Goal: Information Seeking & Learning: Learn about a topic

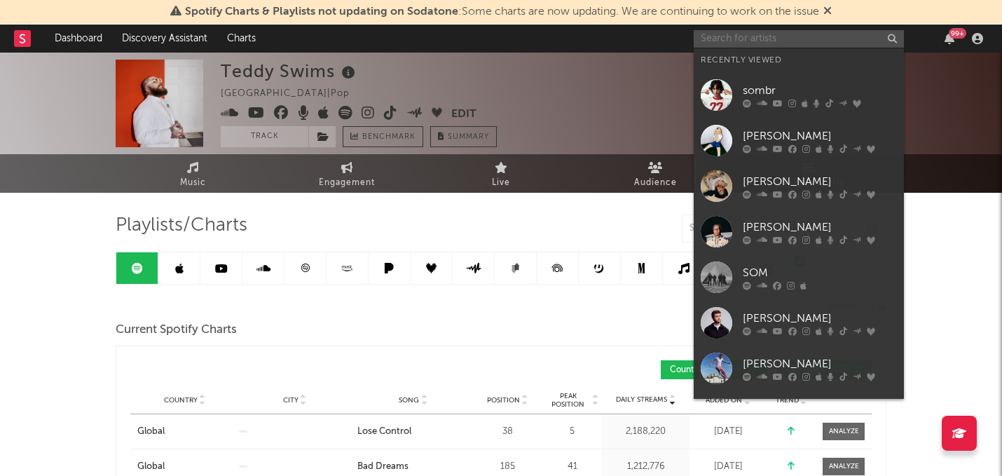
click at [750, 40] on input "text" at bounding box center [799, 39] width 210 height 18
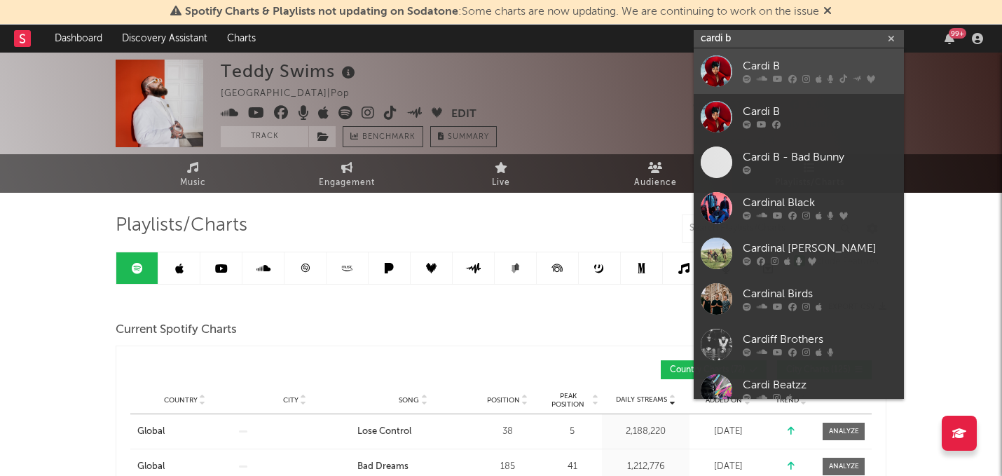
type input "cardi b"
click at [761, 64] on div "Cardi B" at bounding box center [820, 66] width 154 height 17
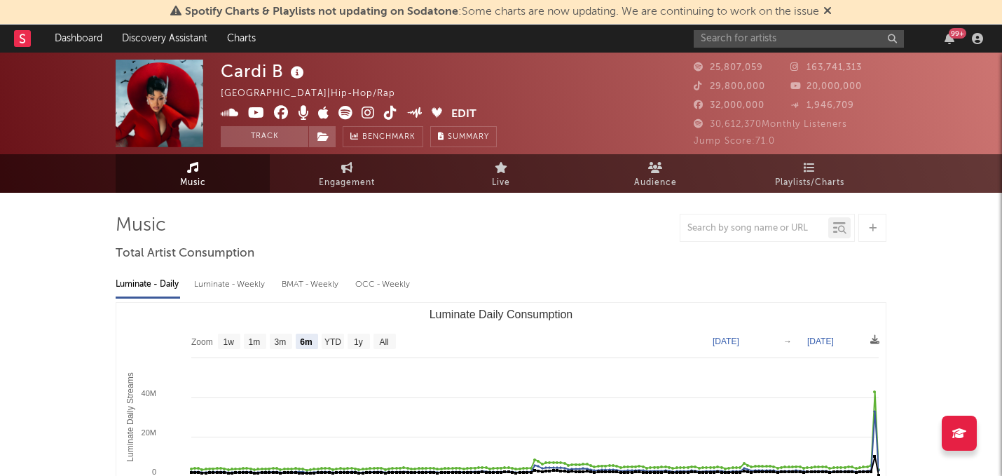
select select "6m"
click at [823, 174] on span "Playlists/Charts" at bounding box center [809, 182] width 69 height 17
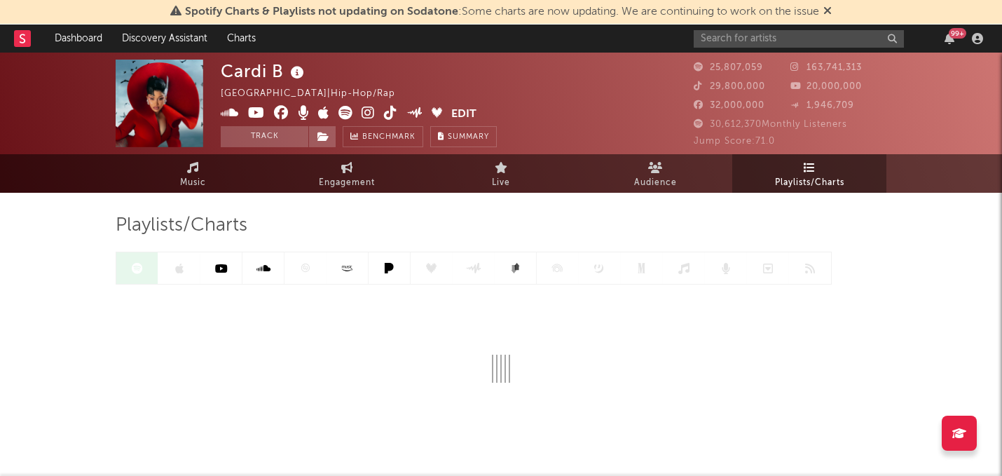
click at [222, 271] on icon at bounding box center [221, 268] width 13 height 11
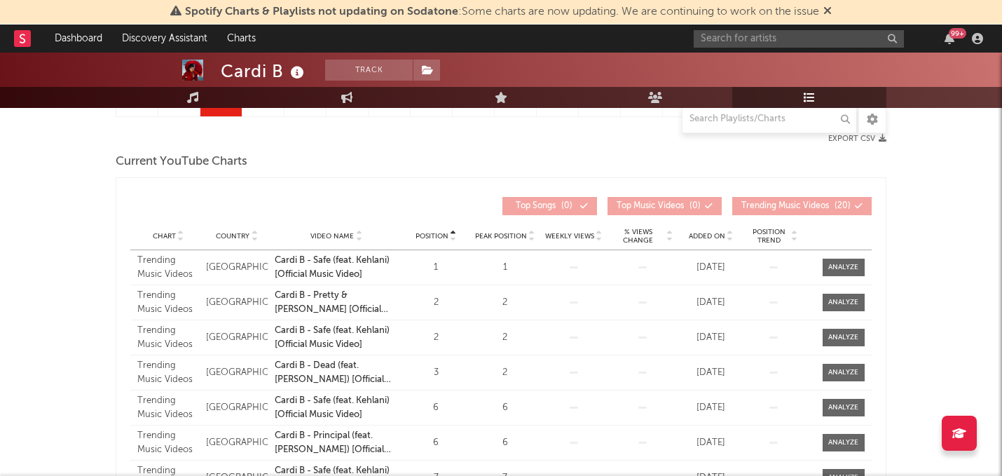
scroll to position [169, 0]
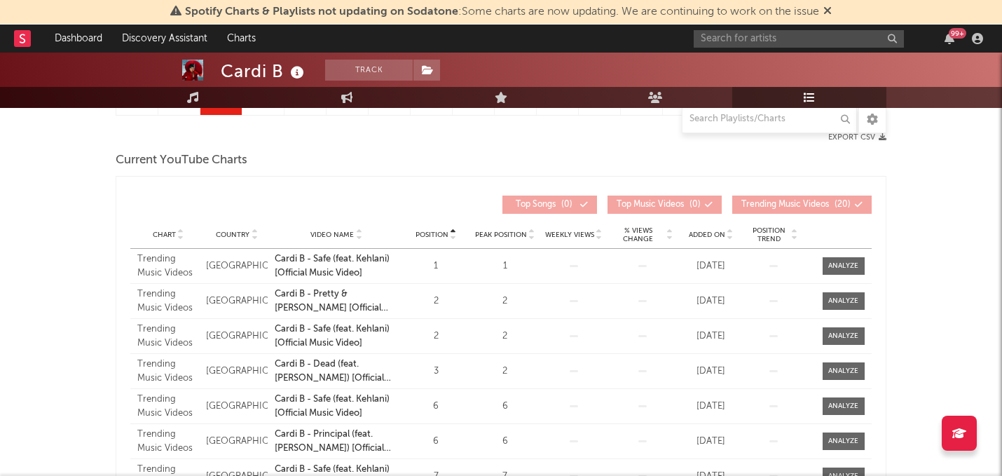
click at [729, 235] on icon at bounding box center [730, 238] width 7 height 6
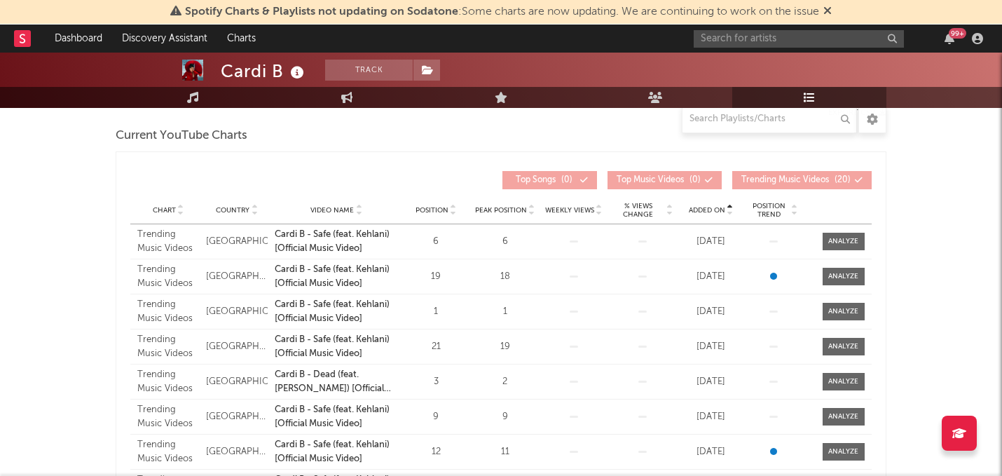
scroll to position [194, 0]
click at [730, 210] on icon at bounding box center [730, 213] width 7 height 6
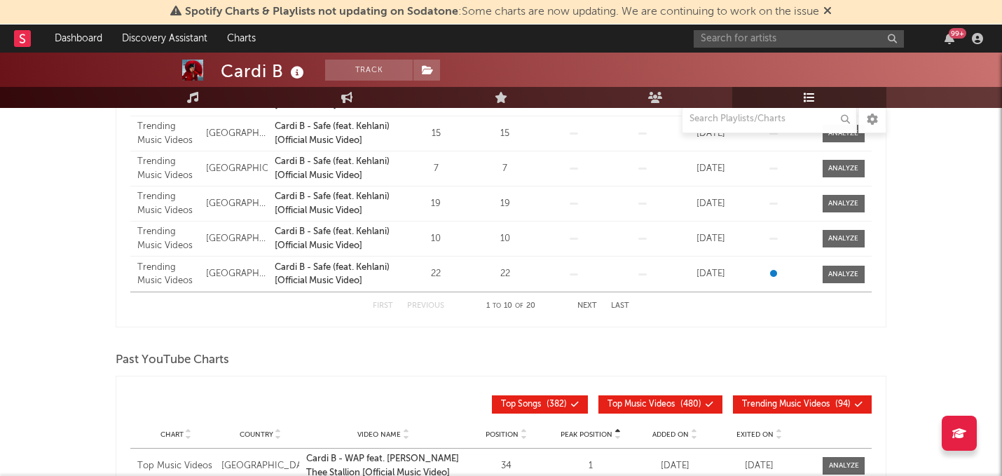
scroll to position [0, 0]
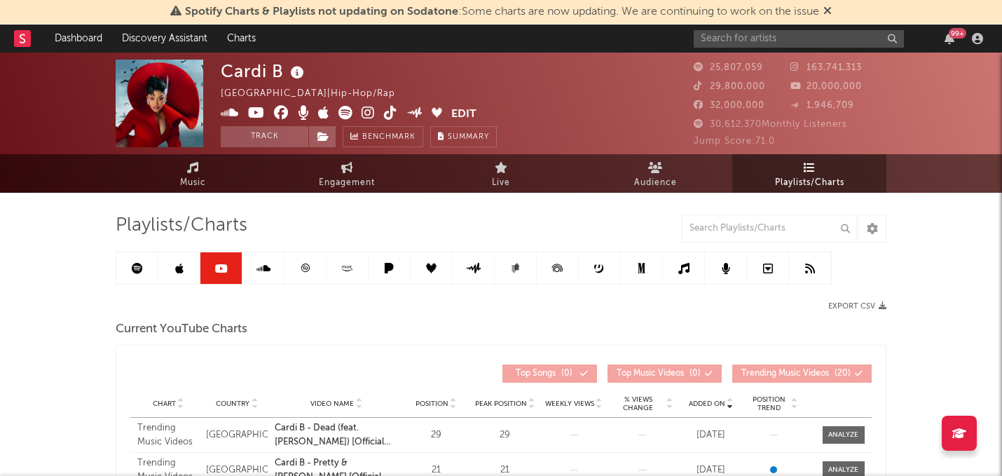
click at [815, 180] on span "Playlists/Charts" at bounding box center [809, 182] width 69 height 17
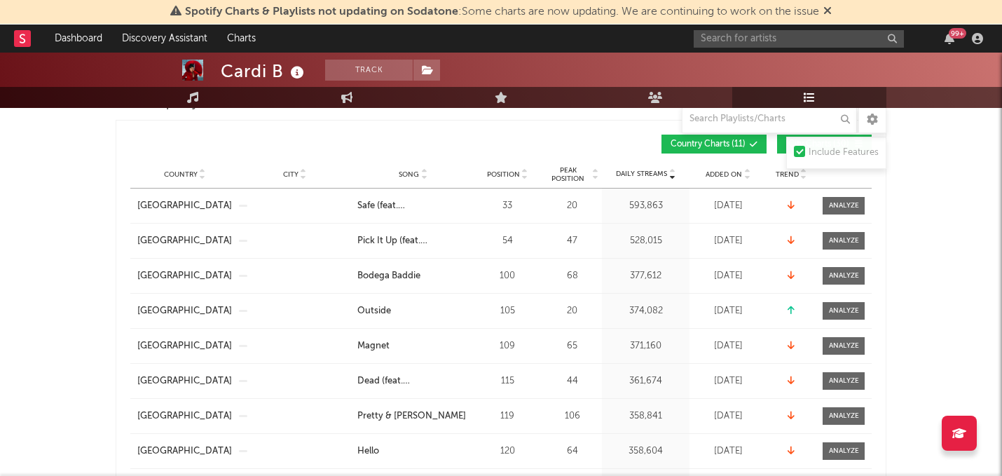
scroll to position [225, 0]
click at [747, 175] on icon at bounding box center [746, 178] width 7 height 6
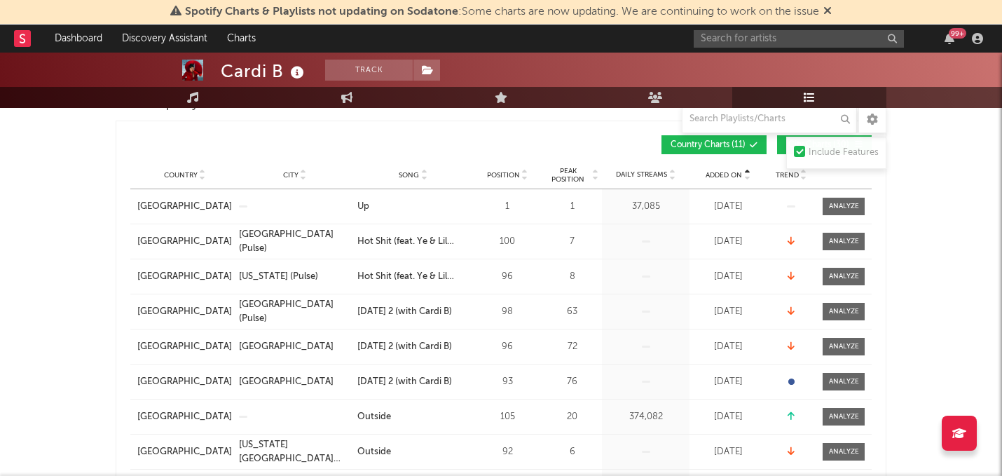
click at [747, 175] on icon at bounding box center [746, 178] width 7 height 6
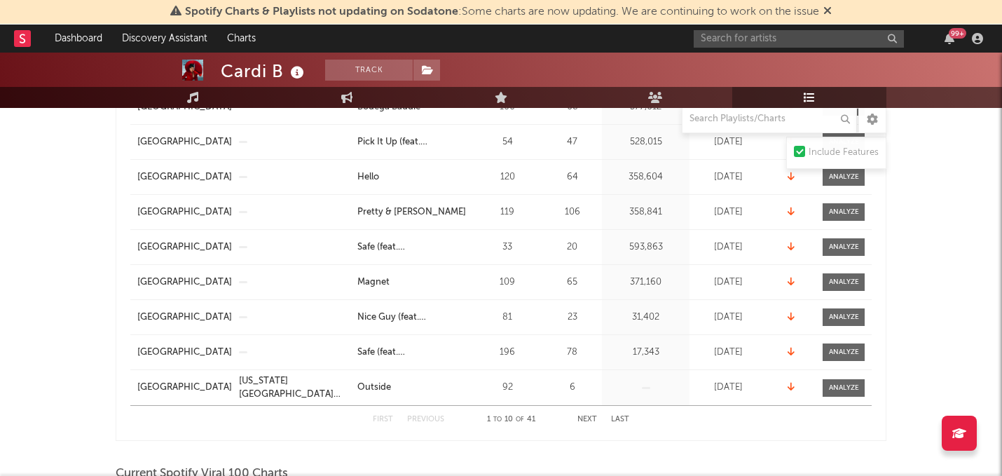
scroll to position [367, 0]
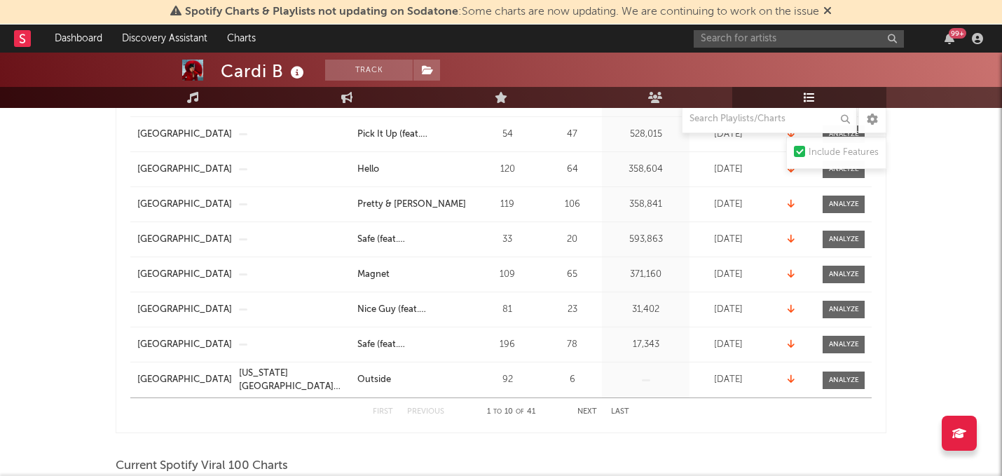
click at [588, 411] on button "Next" at bounding box center [587, 412] width 20 height 8
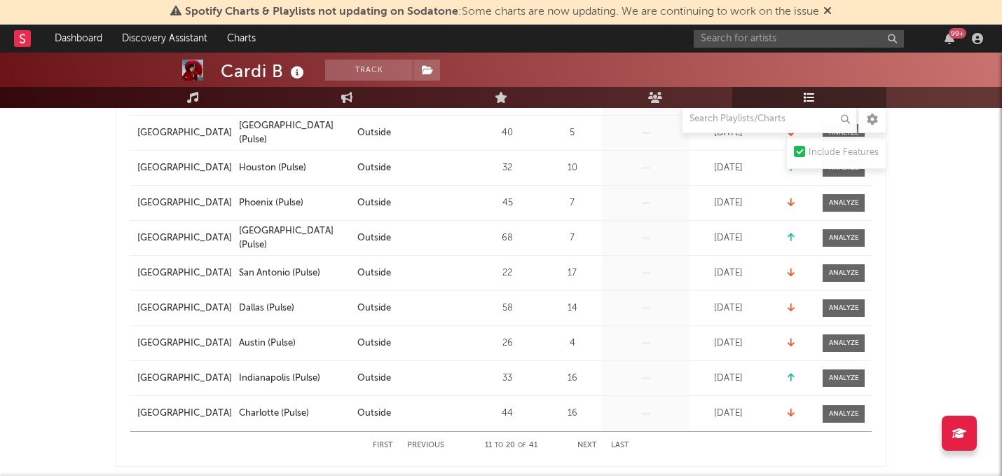
scroll to position [338, 0]
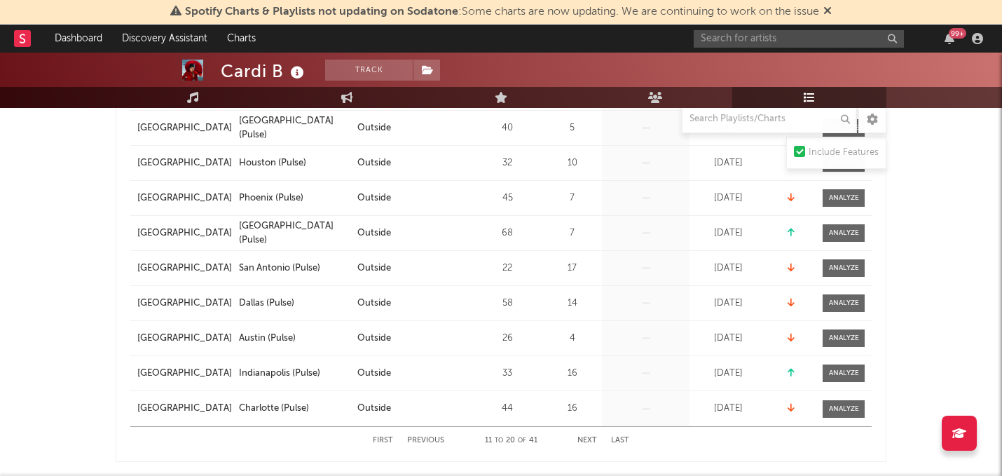
click at [384, 437] on button "First" at bounding box center [383, 441] width 20 height 8
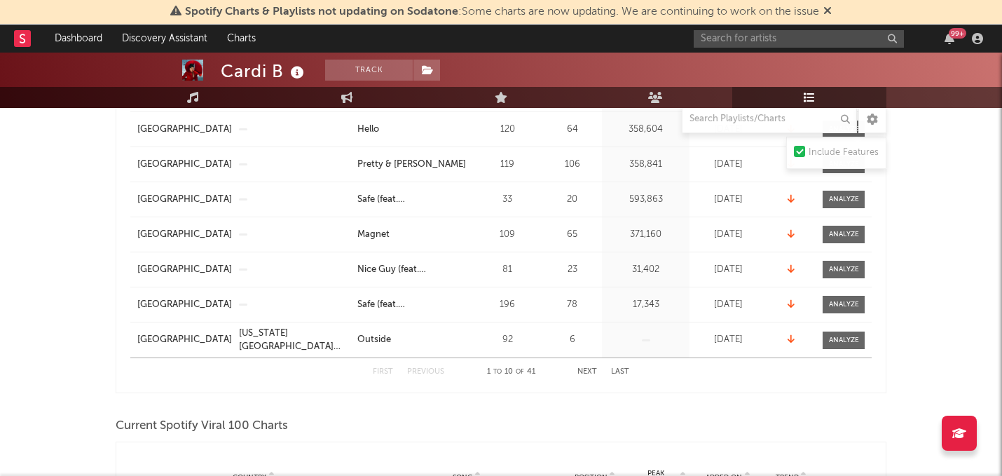
scroll to position [406, 0]
click at [591, 371] on button "Next" at bounding box center [587, 373] width 20 height 8
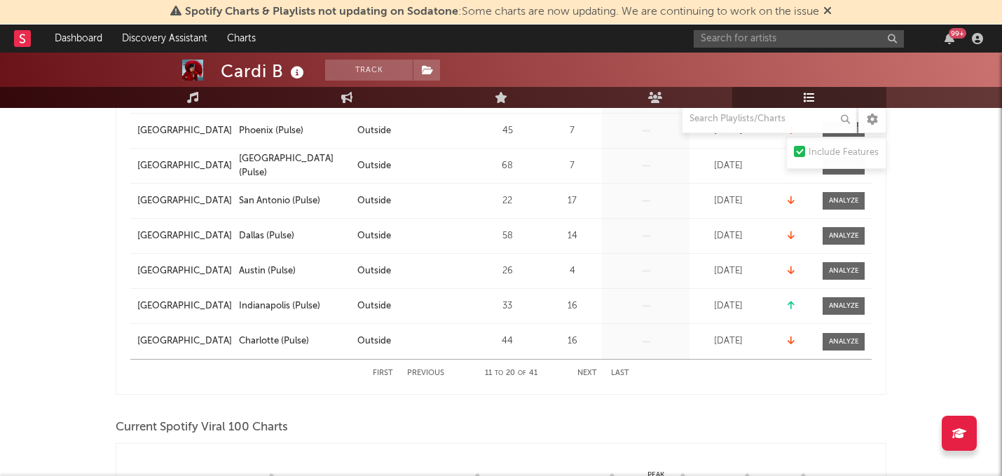
click at [591, 371] on button "Next" at bounding box center [587, 373] width 20 height 8
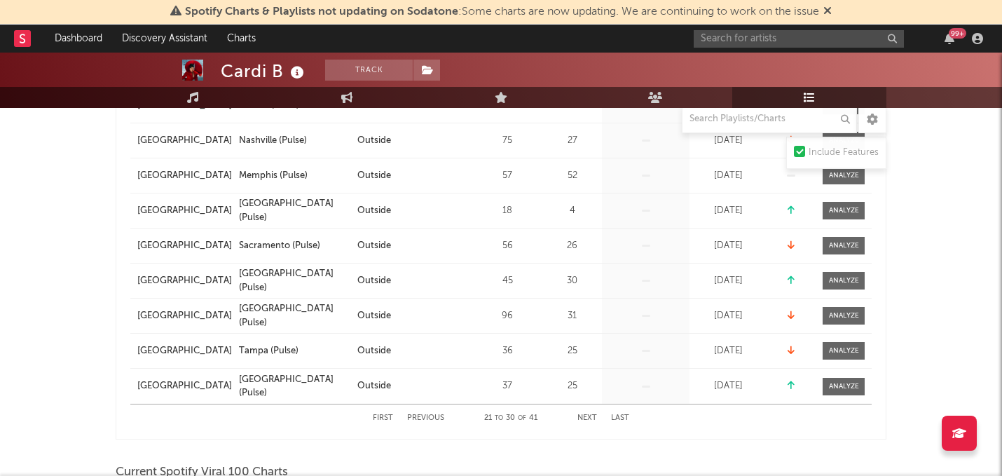
scroll to position [359, 0]
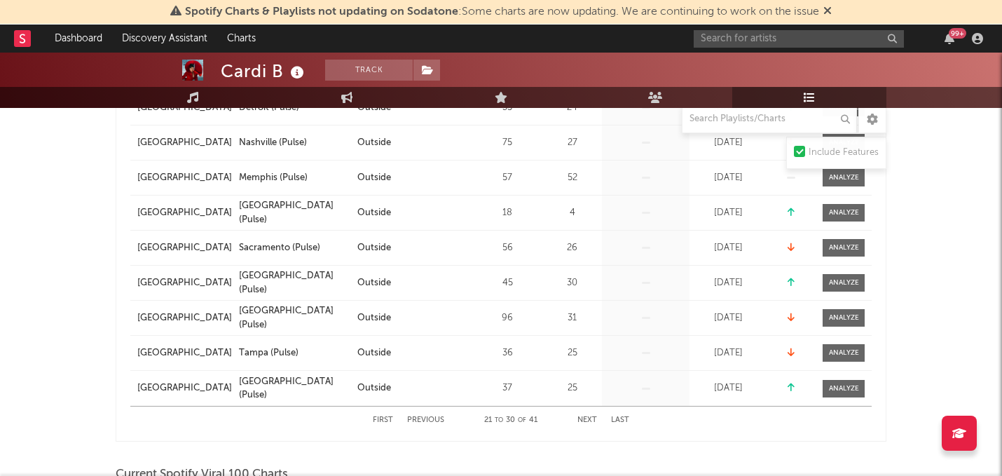
click at [586, 427] on div "First Previous 21 to 30 of 41 Next Last" at bounding box center [501, 419] width 256 height 27
click at [586, 416] on button "Next" at bounding box center [587, 420] width 20 height 8
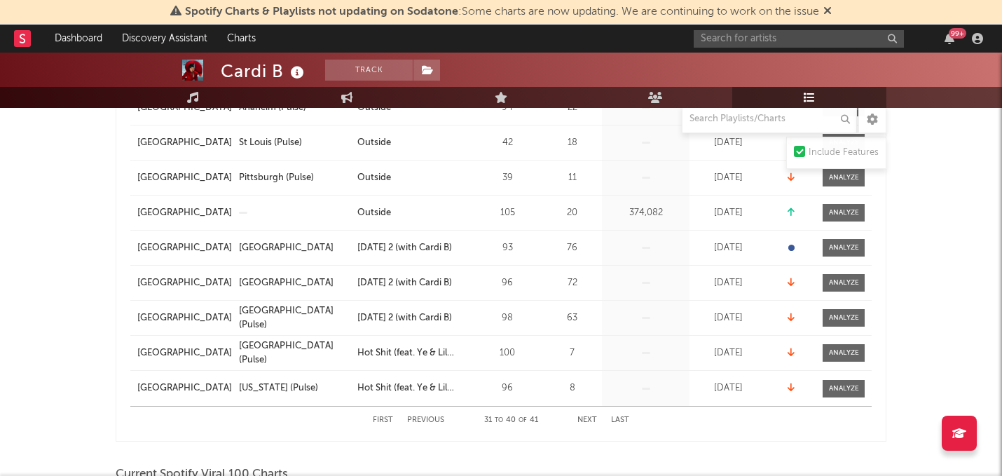
click at [586, 416] on button "Next" at bounding box center [587, 420] width 20 height 8
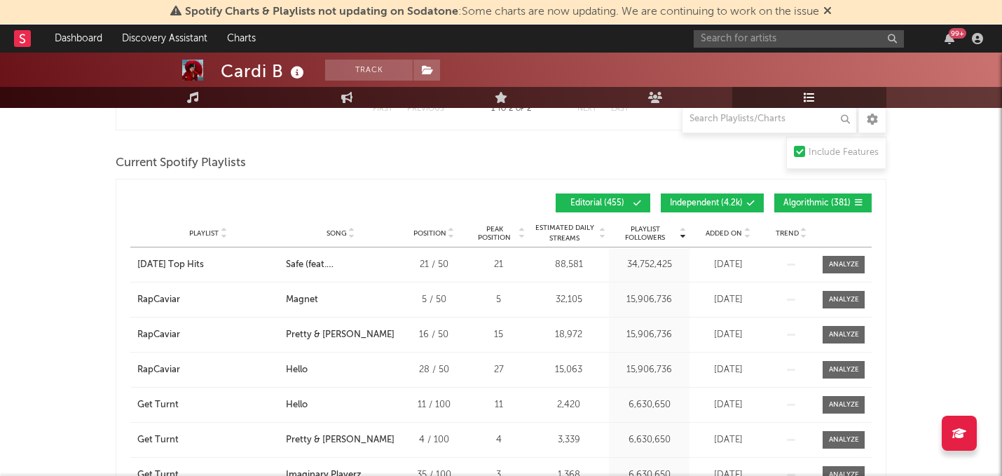
scroll to position [881, 0]
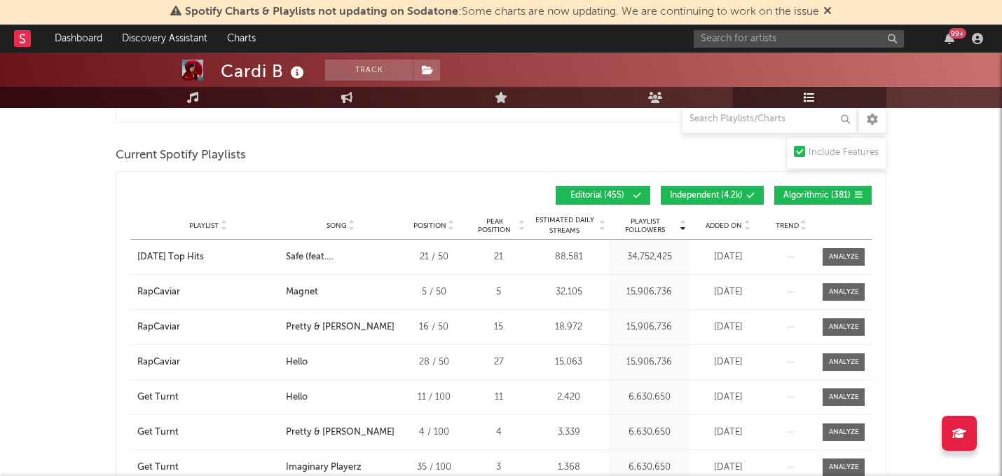
click at [746, 219] on div "Playlist City Song Position Peak Position Estimated Daily Streams Playlist Foll…" at bounding box center [500, 226] width 741 height 28
click at [748, 226] on icon at bounding box center [746, 229] width 7 height 6
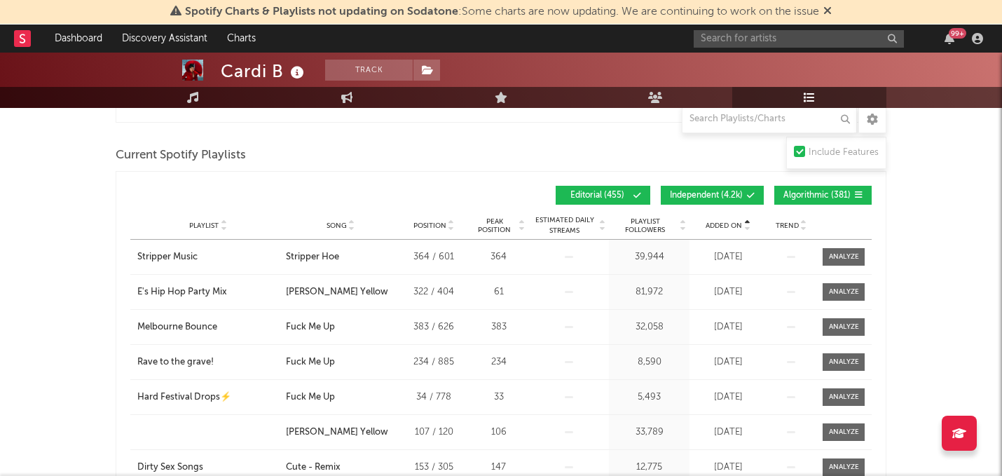
click at [748, 226] on icon at bounding box center [746, 229] width 7 height 6
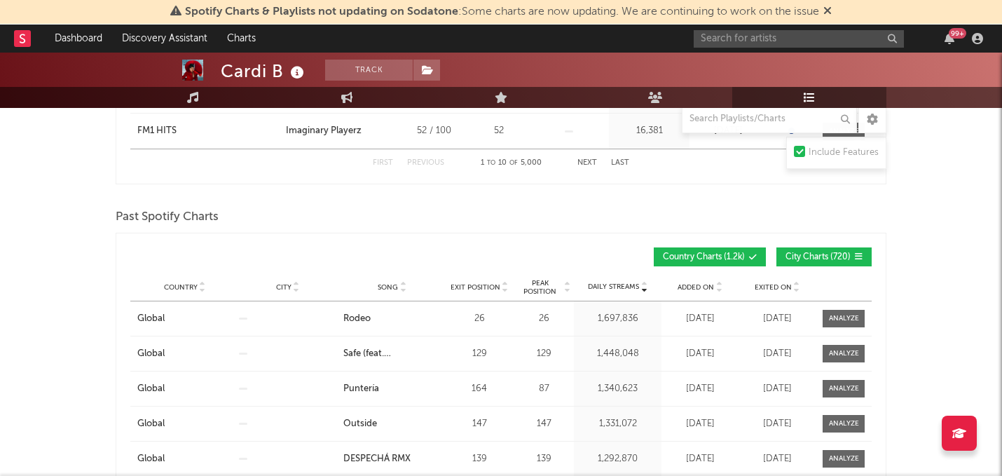
scroll to position [1340, 0]
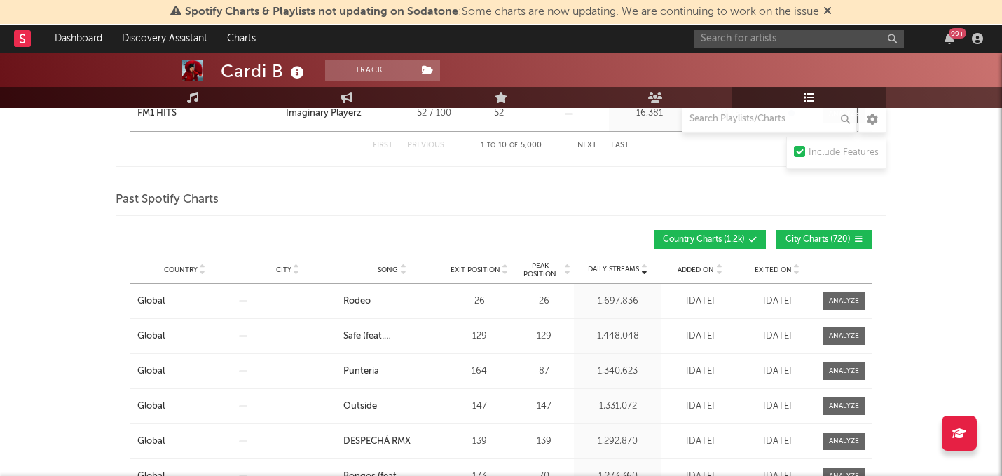
click at [723, 266] on div "Added On" at bounding box center [700, 269] width 70 height 11
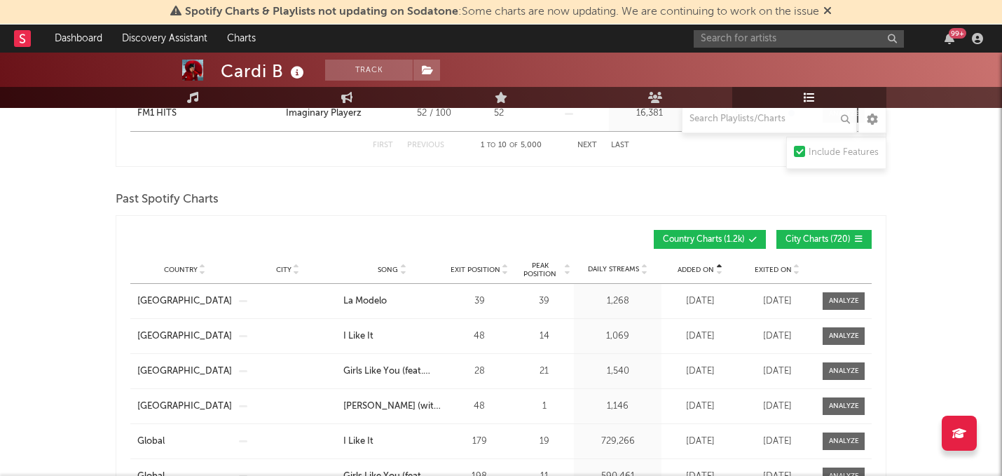
click at [723, 266] on div "Added On" at bounding box center [700, 269] width 70 height 11
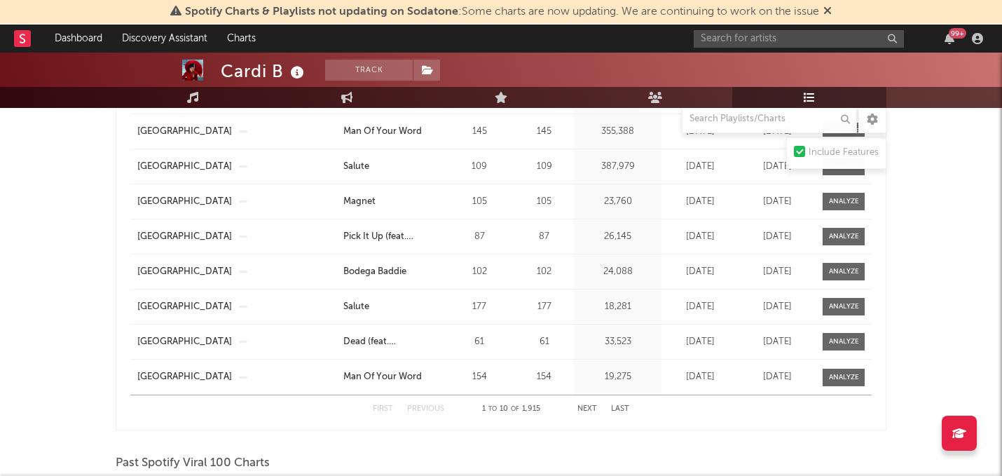
scroll to position [1583, 0]
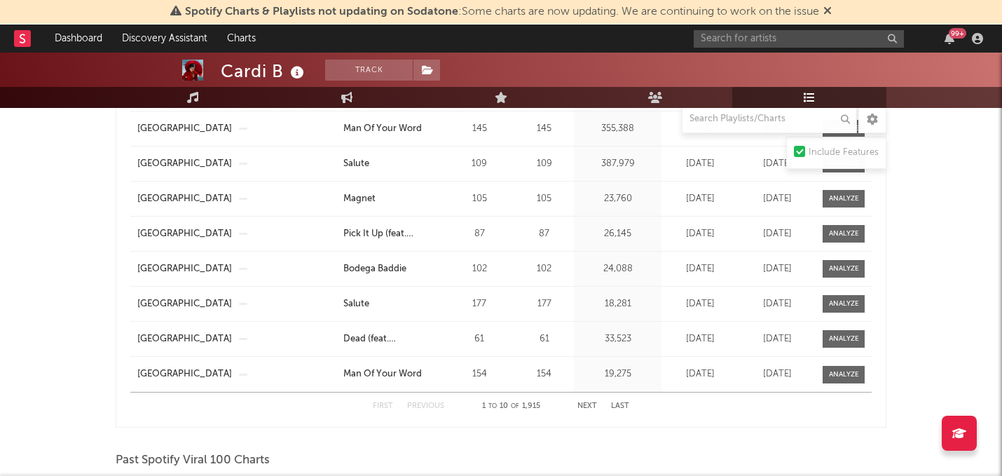
click at [585, 408] on button "Next" at bounding box center [587, 406] width 20 height 8
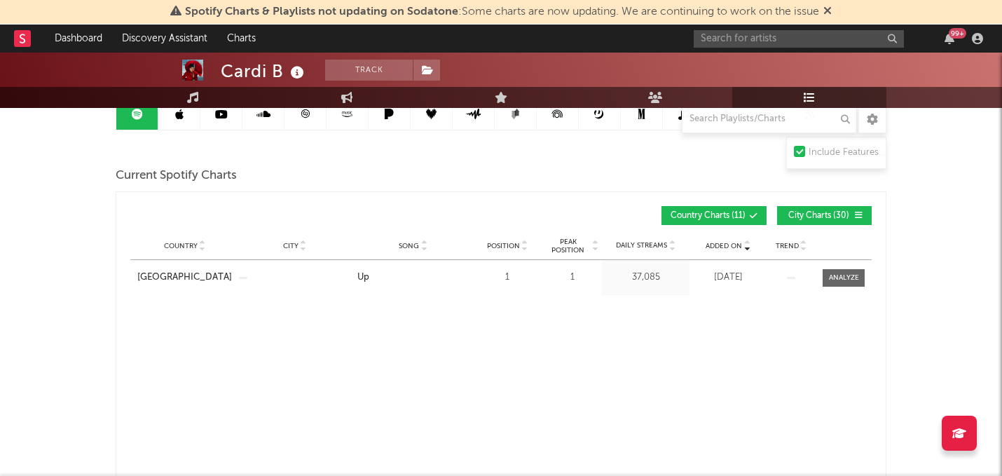
scroll to position [400, 0]
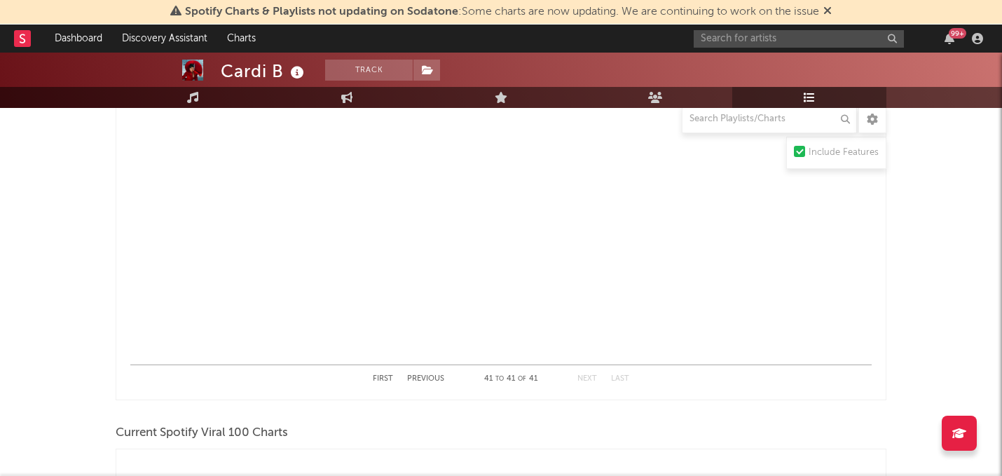
click at [380, 380] on button "First" at bounding box center [383, 379] width 20 height 8
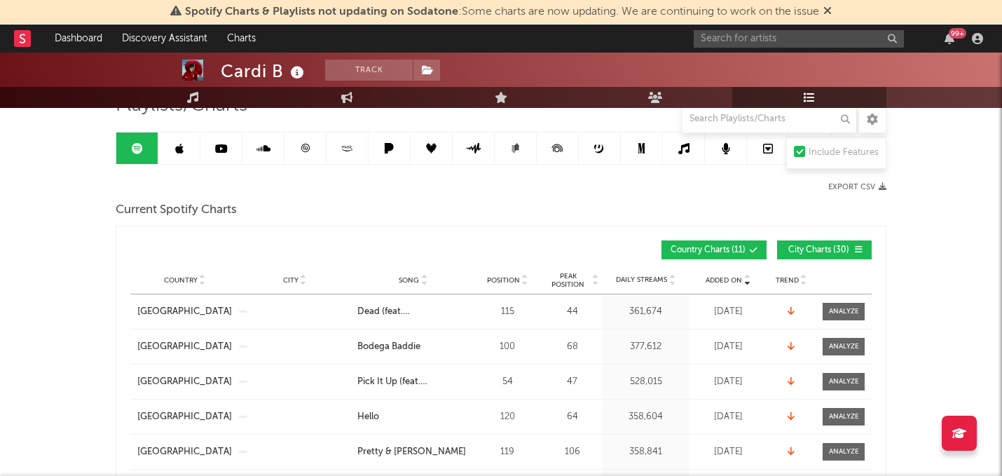
scroll to position [121, 0]
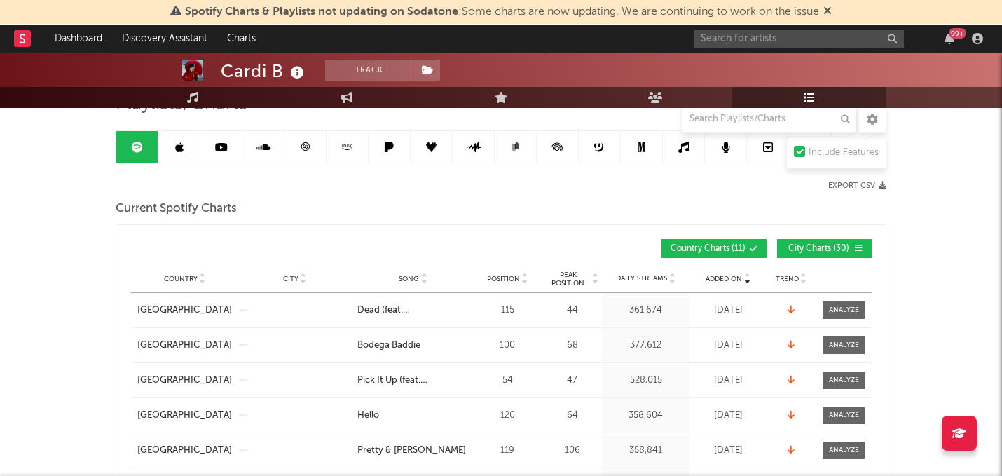
click at [744, 275] on icon at bounding box center [746, 276] width 7 height 6
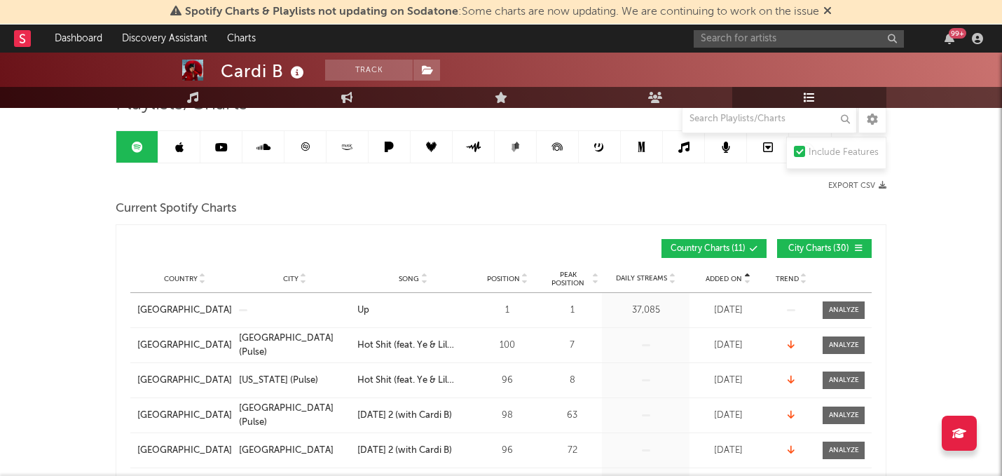
click at [744, 275] on icon at bounding box center [746, 276] width 7 height 6
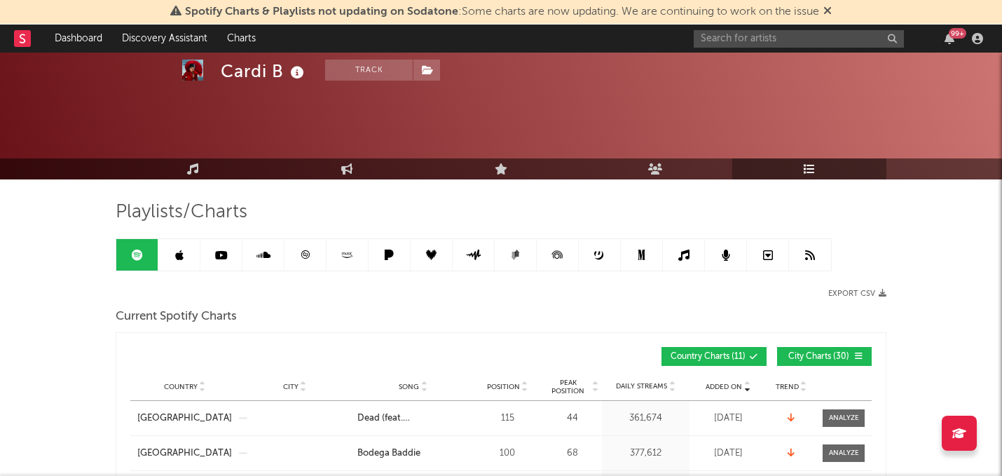
scroll to position [0, 0]
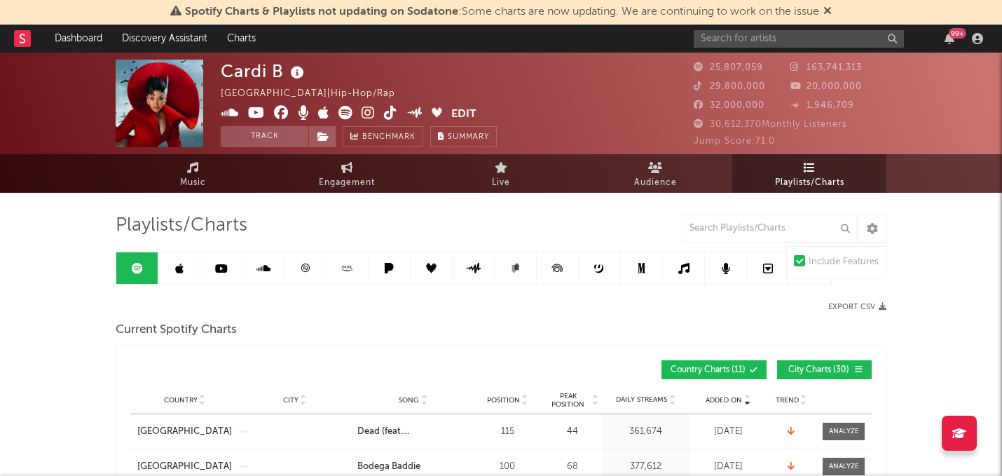
click at [224, 273] on icon at bounding box center [221, 268] width 13 height 11
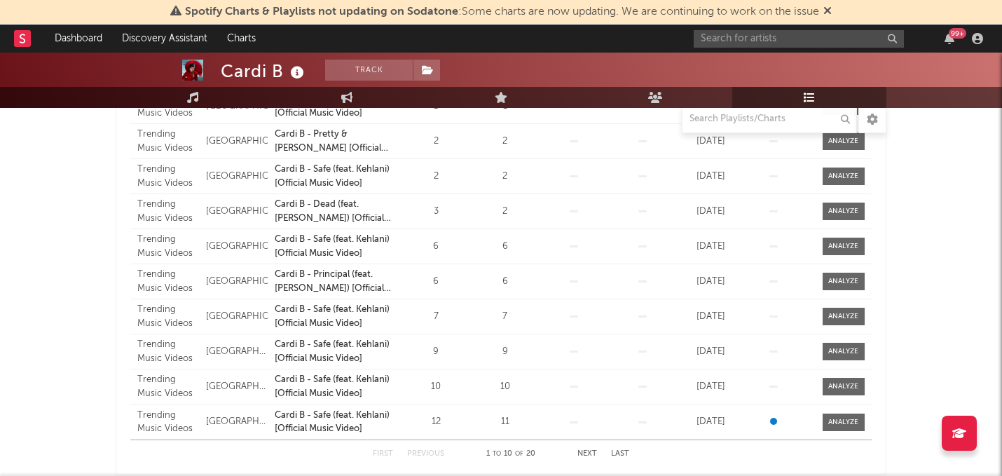
scroll to position [325, 0]
